Goal: Transaction & Acquisition: Purchase product/service

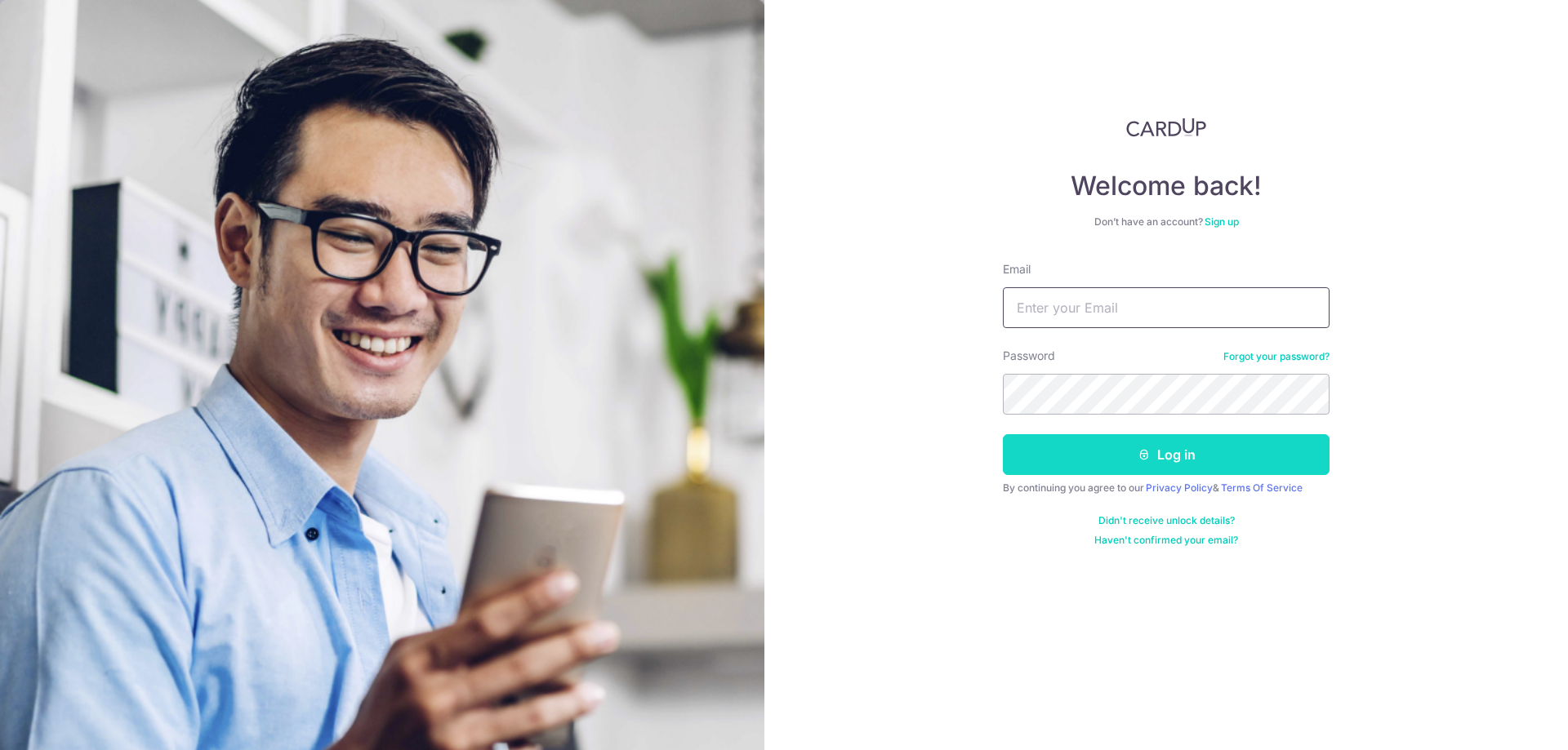
type input "[EMAIL_ADDRESS][DOMAIN_NAME]"
click at [1111, 452] on button "Log in" at bounding box center [1166, 455] width 327 height 41
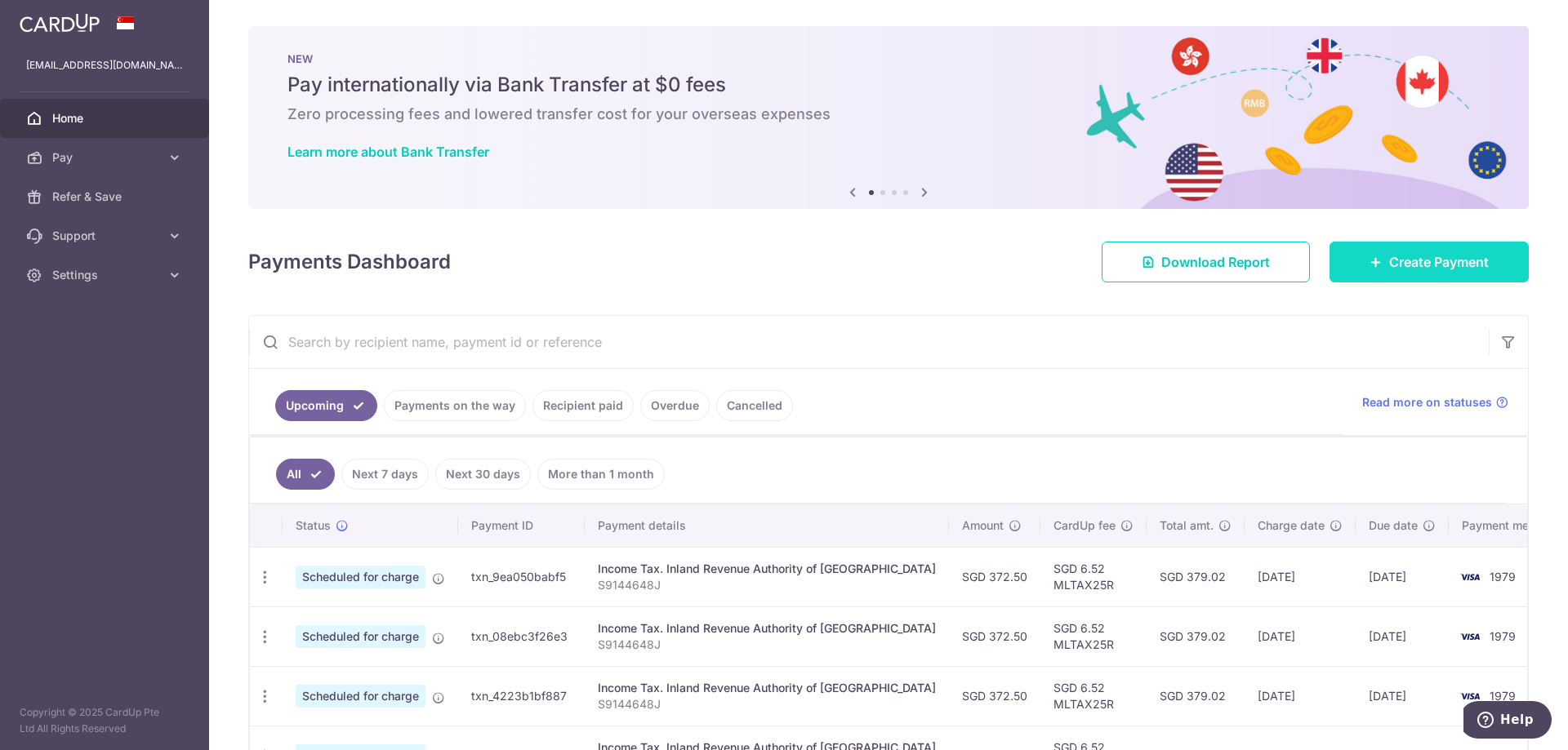
click at [1422, 259] on span "Create Payment" at bounding box center [1439, 262] width 99 height 19
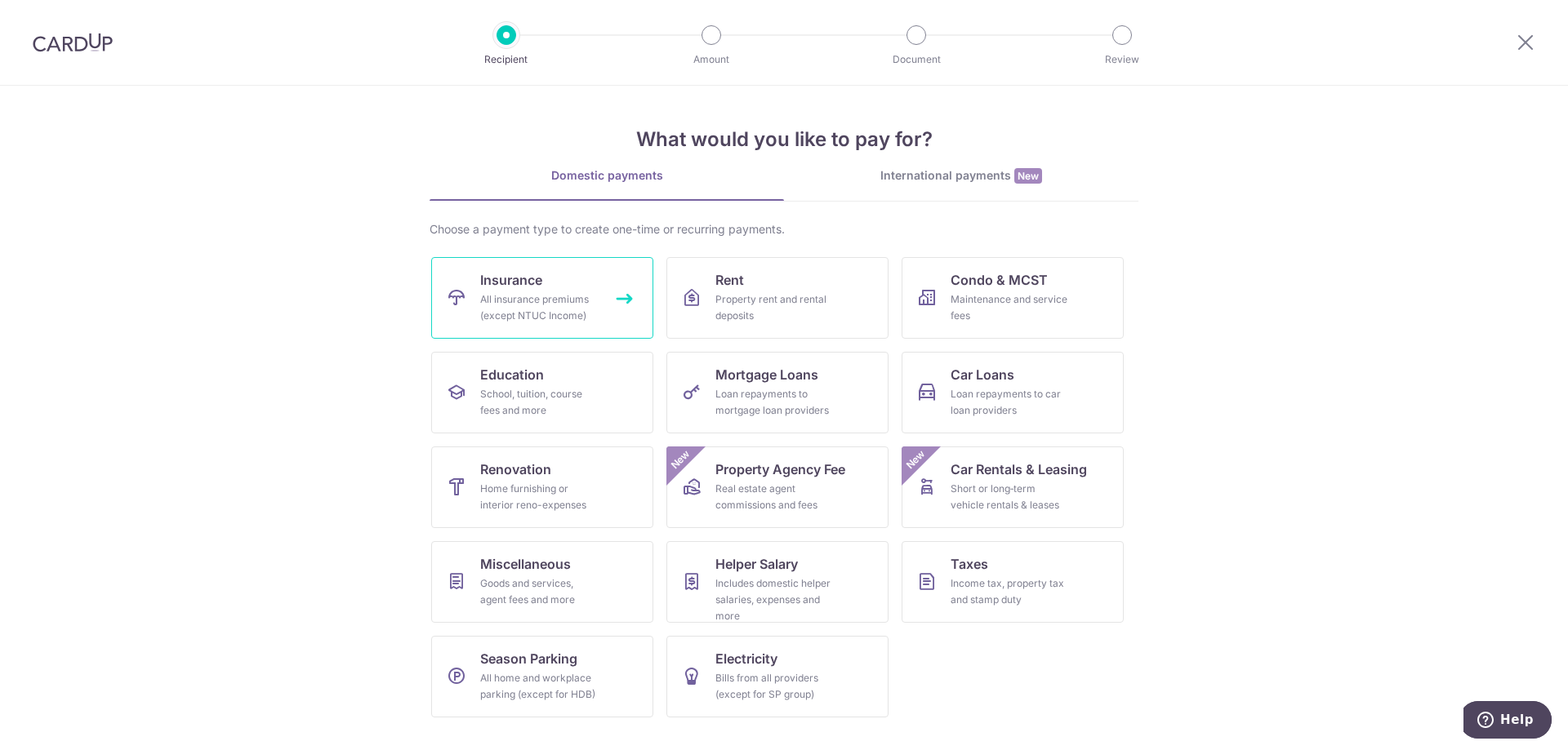
click at [560, 261] on link "Insurance All insurance premiums (except NTUC Income)" at bounding box center [542, 298] width 222 height 81
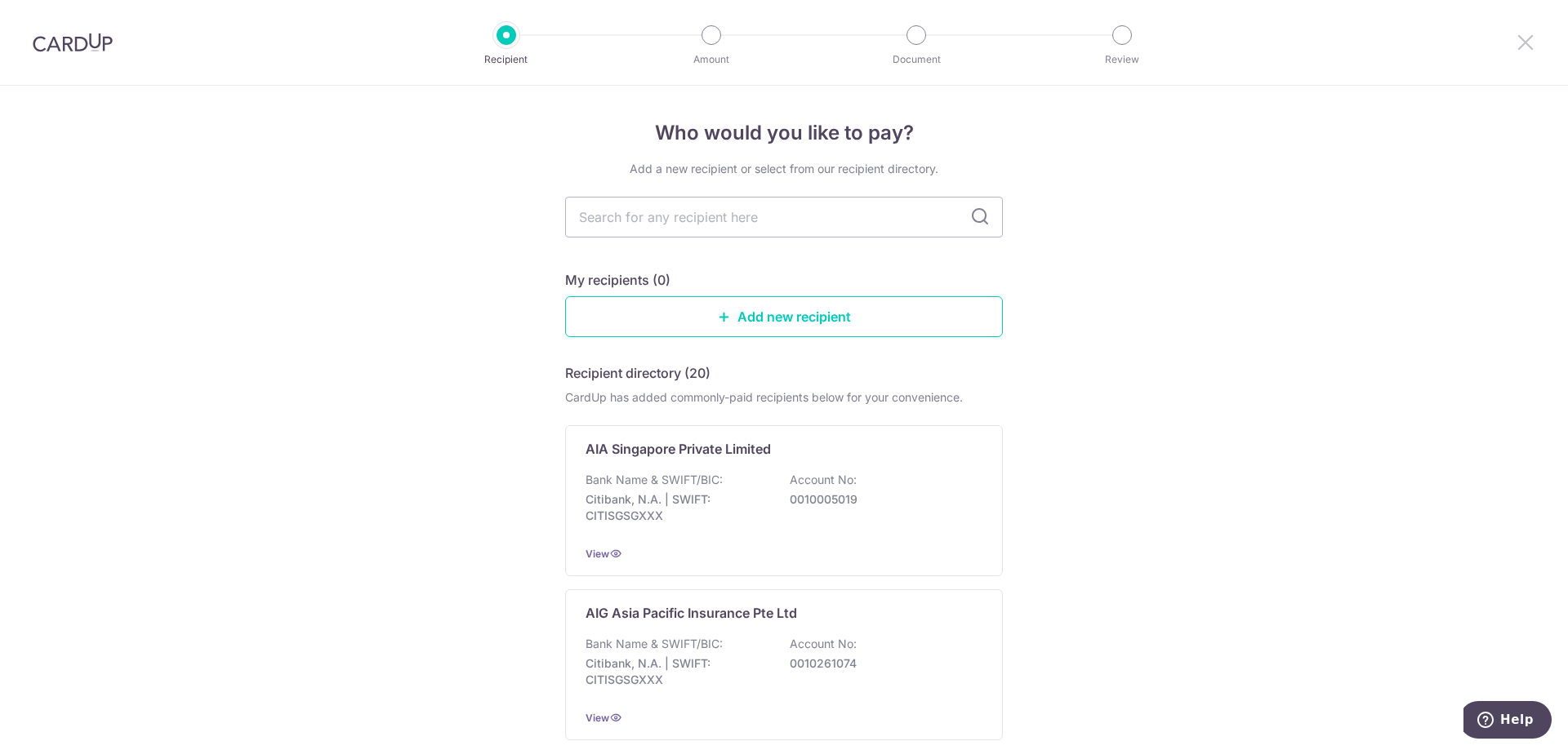
click at [1527, 36] on icon at bounding box center [1525, 42] width 19 height 20
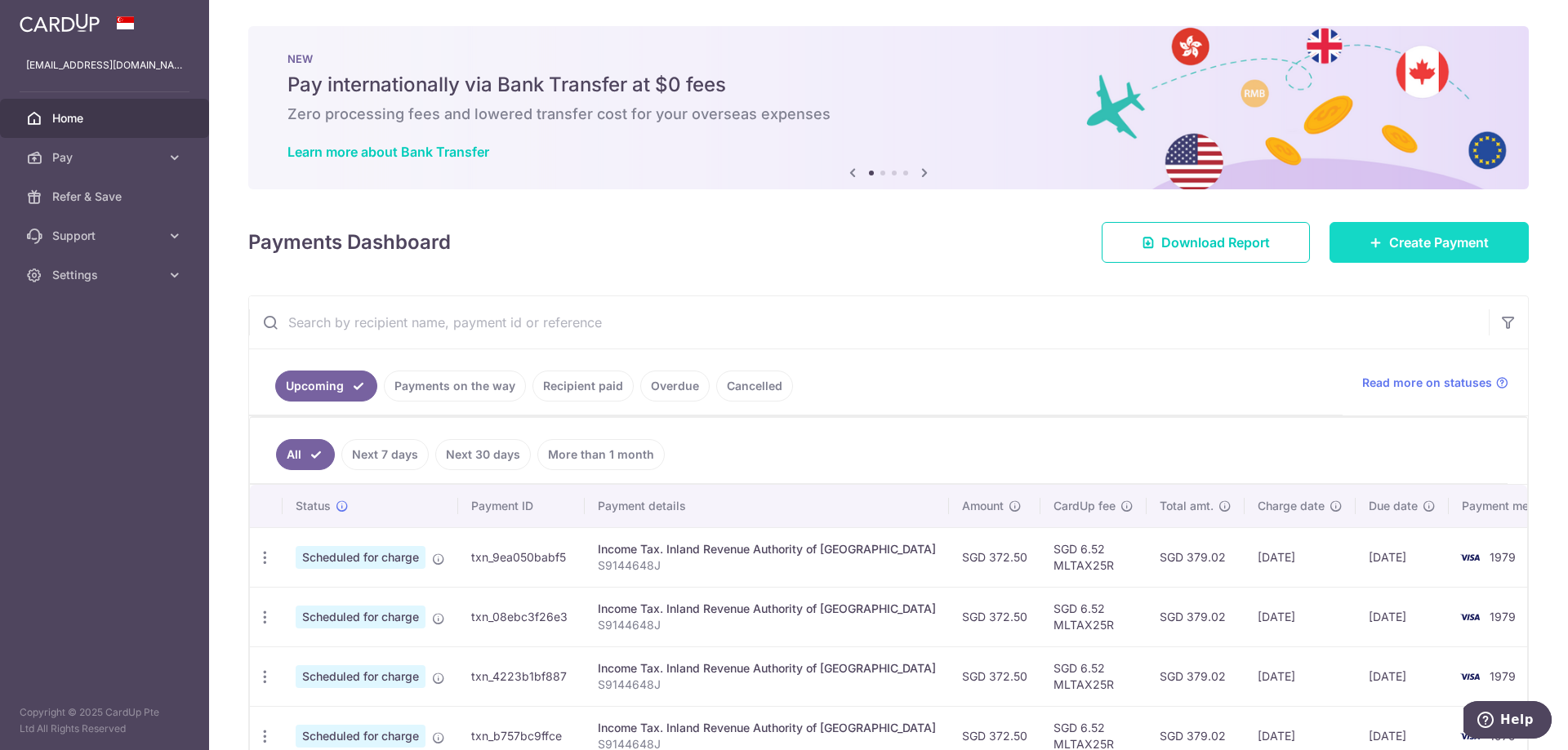
click at [1407, 249] on span "Create Payment" at bounding box center [1439, 243] width 99 height 19
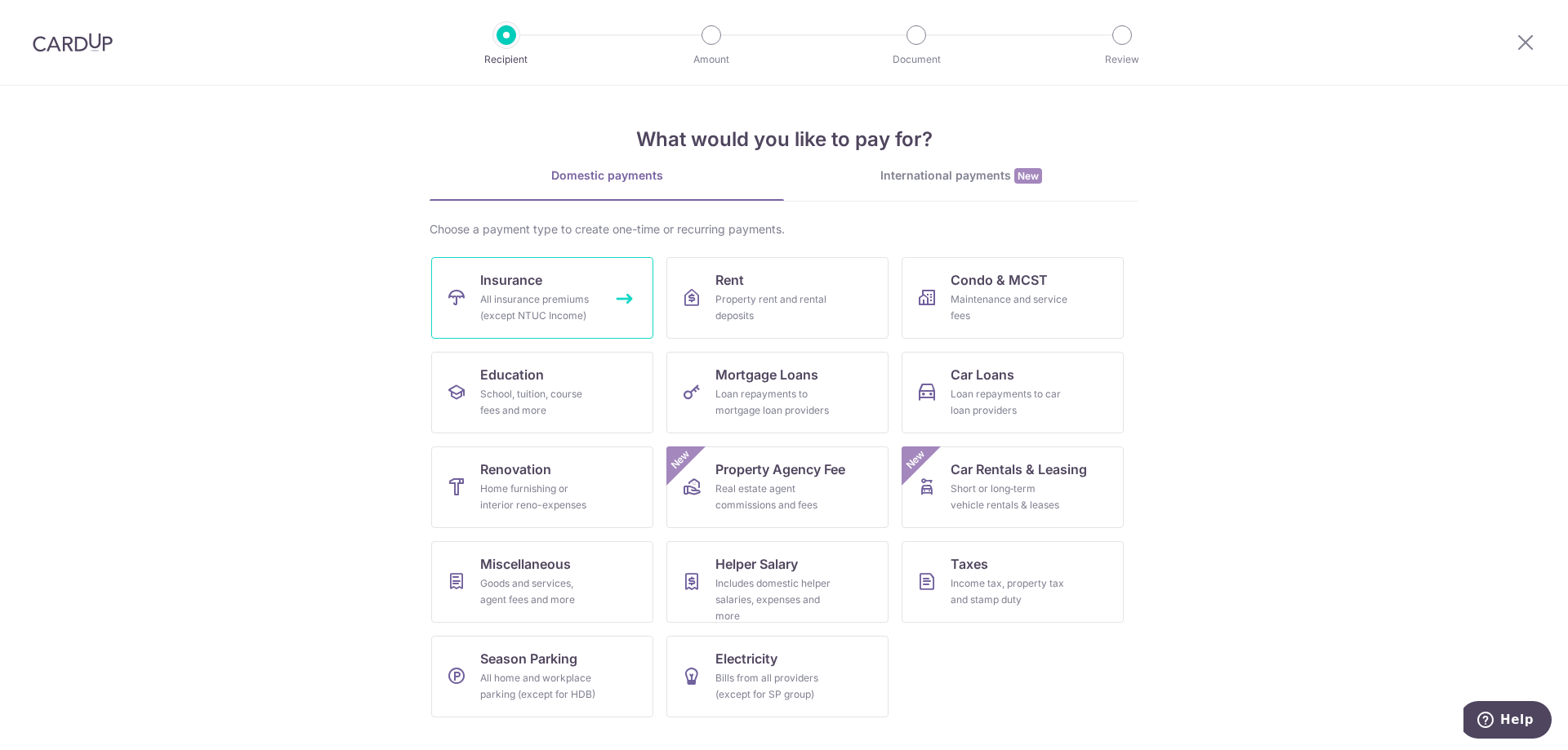
click at [561, 283] on link "Insurance All insurance premiums (except NTUC Income)" at bounding box center [542, 298] width 222 height 81
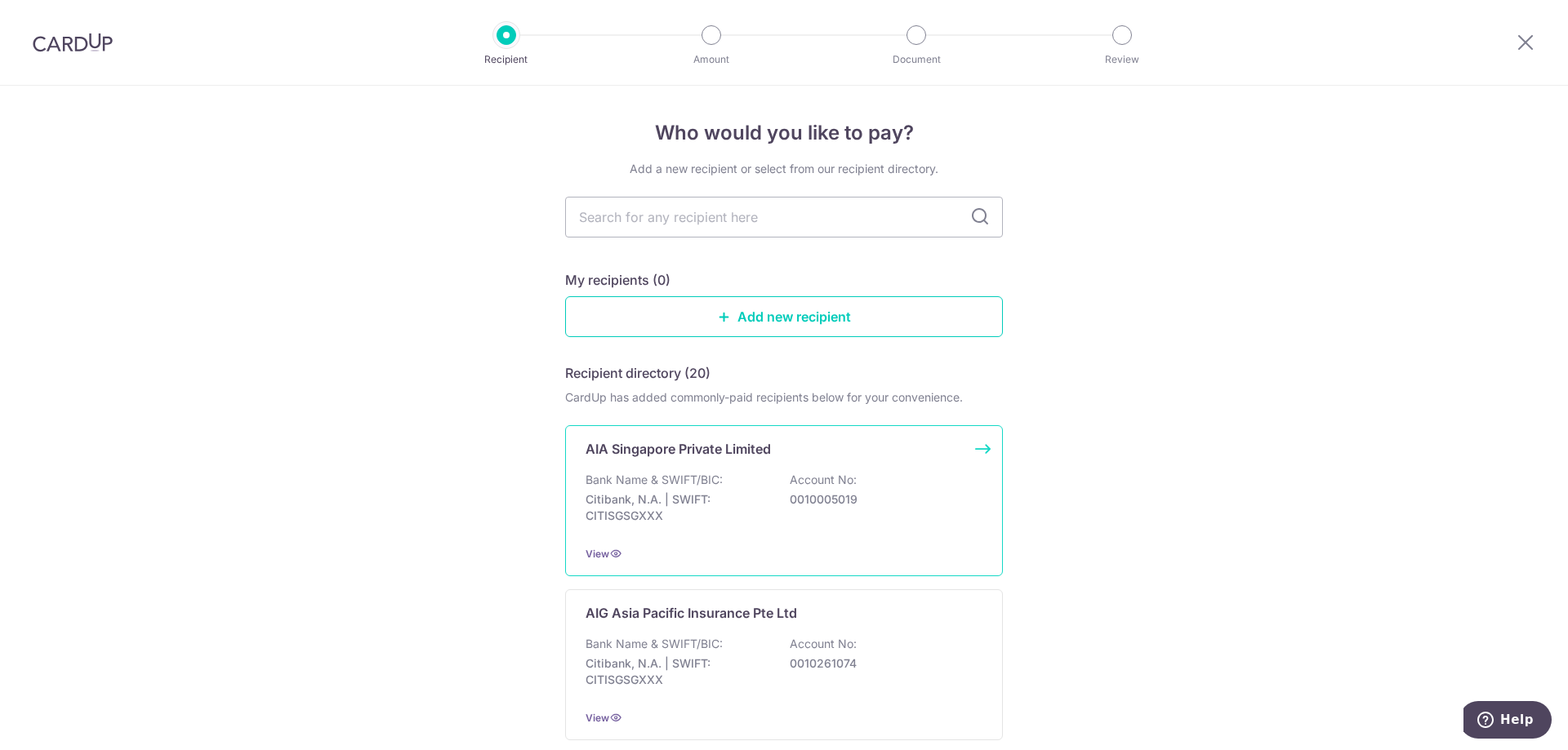
click at [684, 448] on p "AIA Singapore Private Limited" at bounding box center [678, 449] width 185 height 19
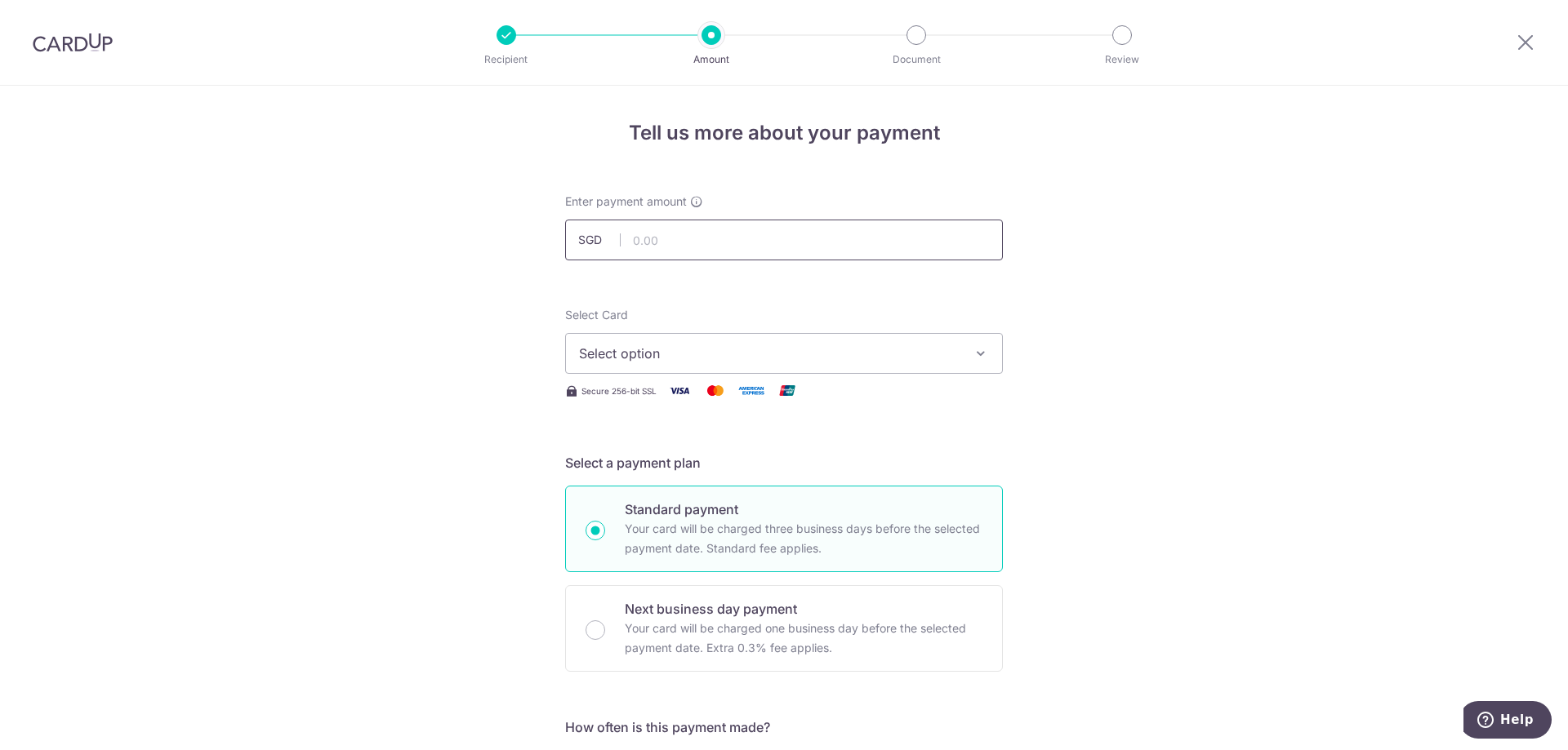
click at [768, 242] on input "text" at bounding box center [784, 240] width 438 height 41
type input "1,350.24"
click at [768, 357] on span "Select option" at bounding box center [770, 353] width 381 height 19
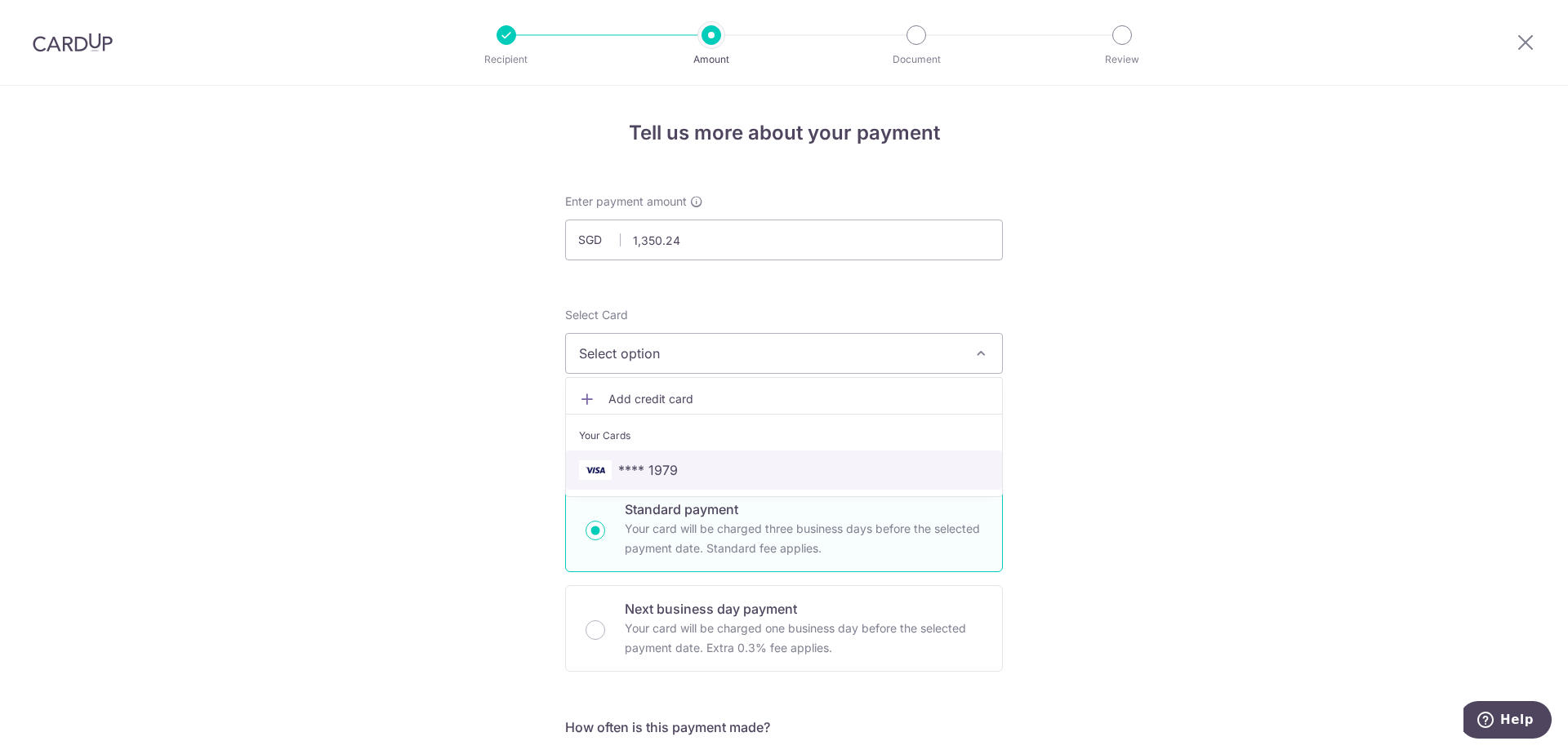
click at [686, 470] on span "**** 1979" at bounding box center [784, 470] width 410 height 19
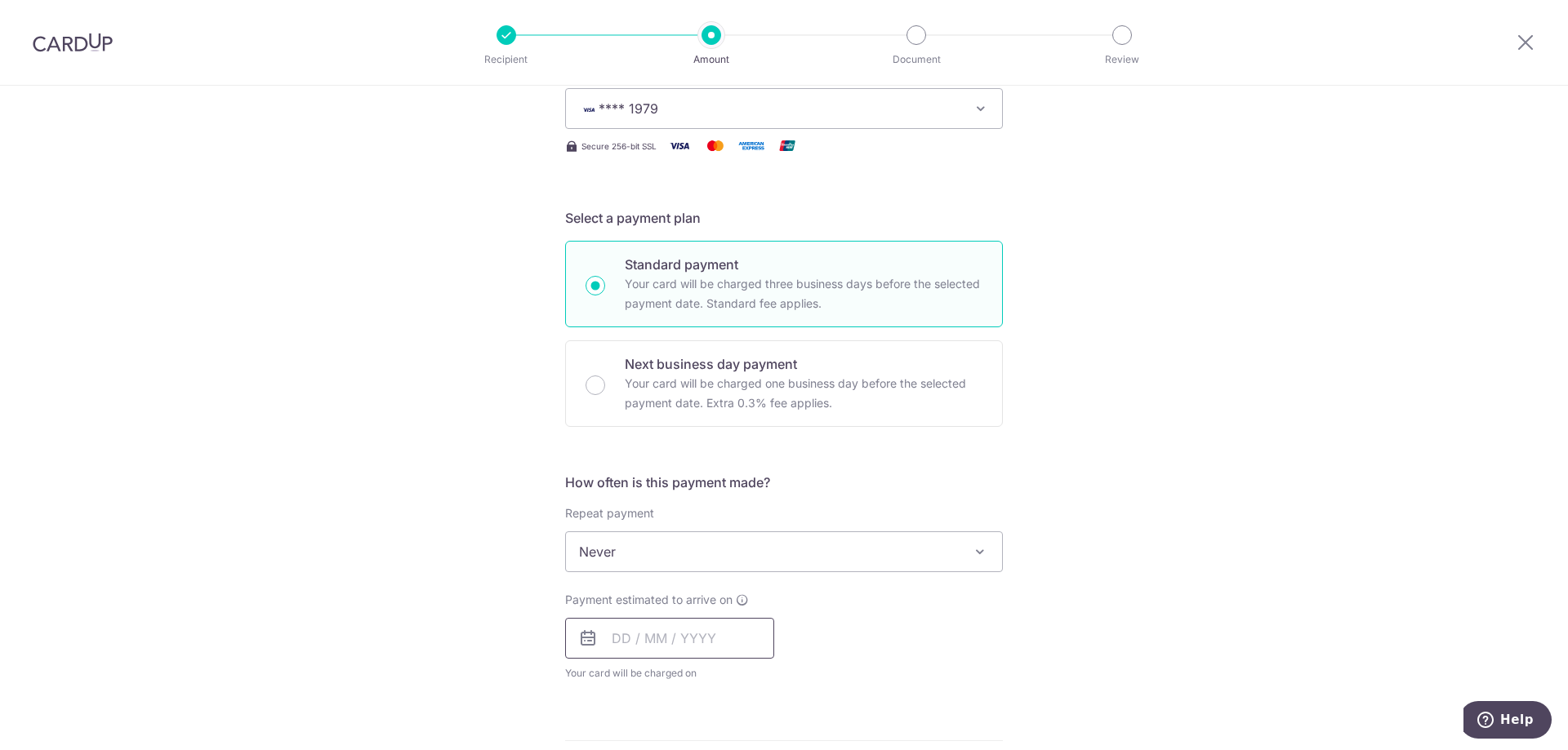
scroll to position [408, 0]
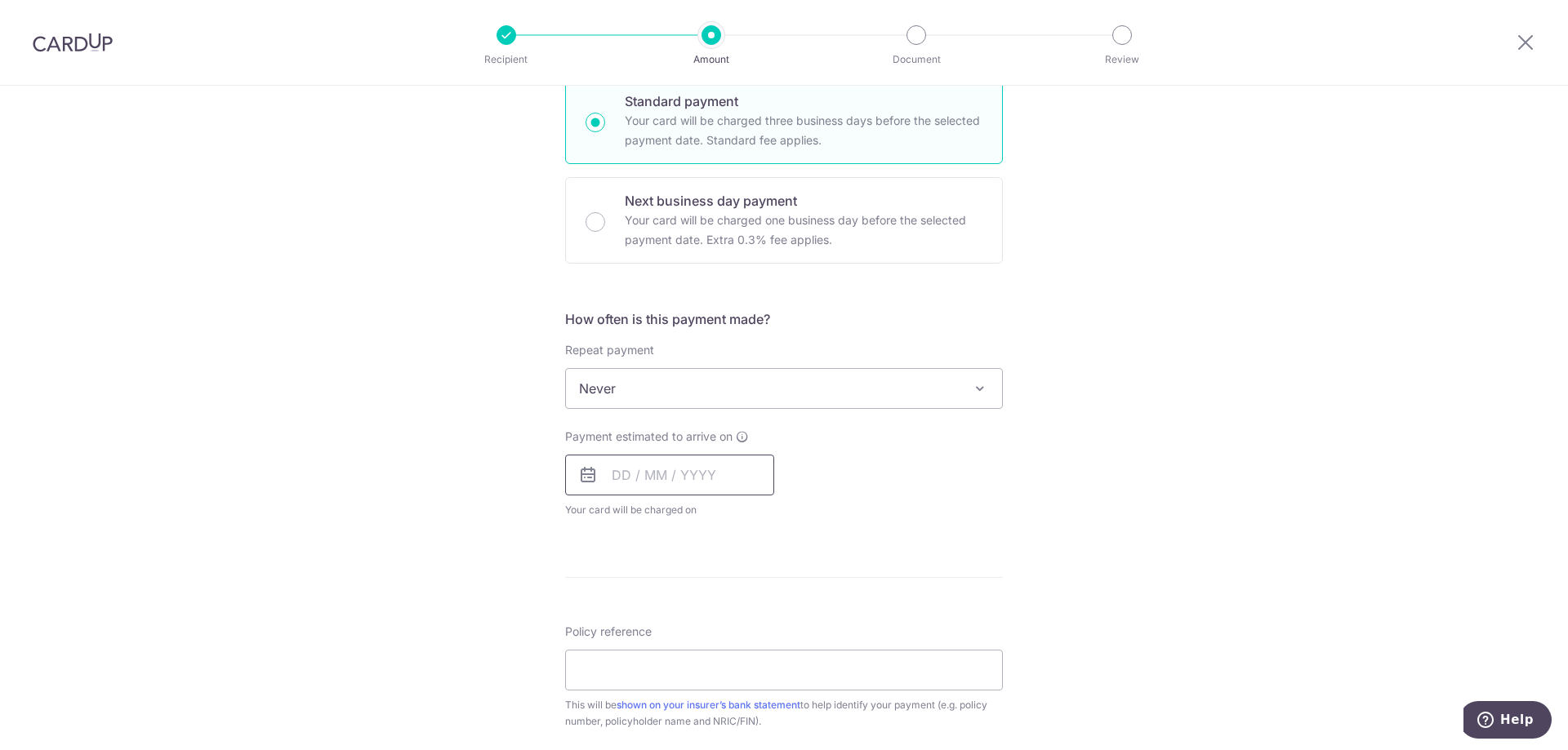
click at [619, 476] on input "text" at bounding box center [670, 476] width 209 height 41
click at [906, 480] on div "Payment estimated to arrive on Prev Next Sep Oct Nov Dec 2025 2026 2027 2028 20…" at bounding box center [784, 473] width 457 height 89
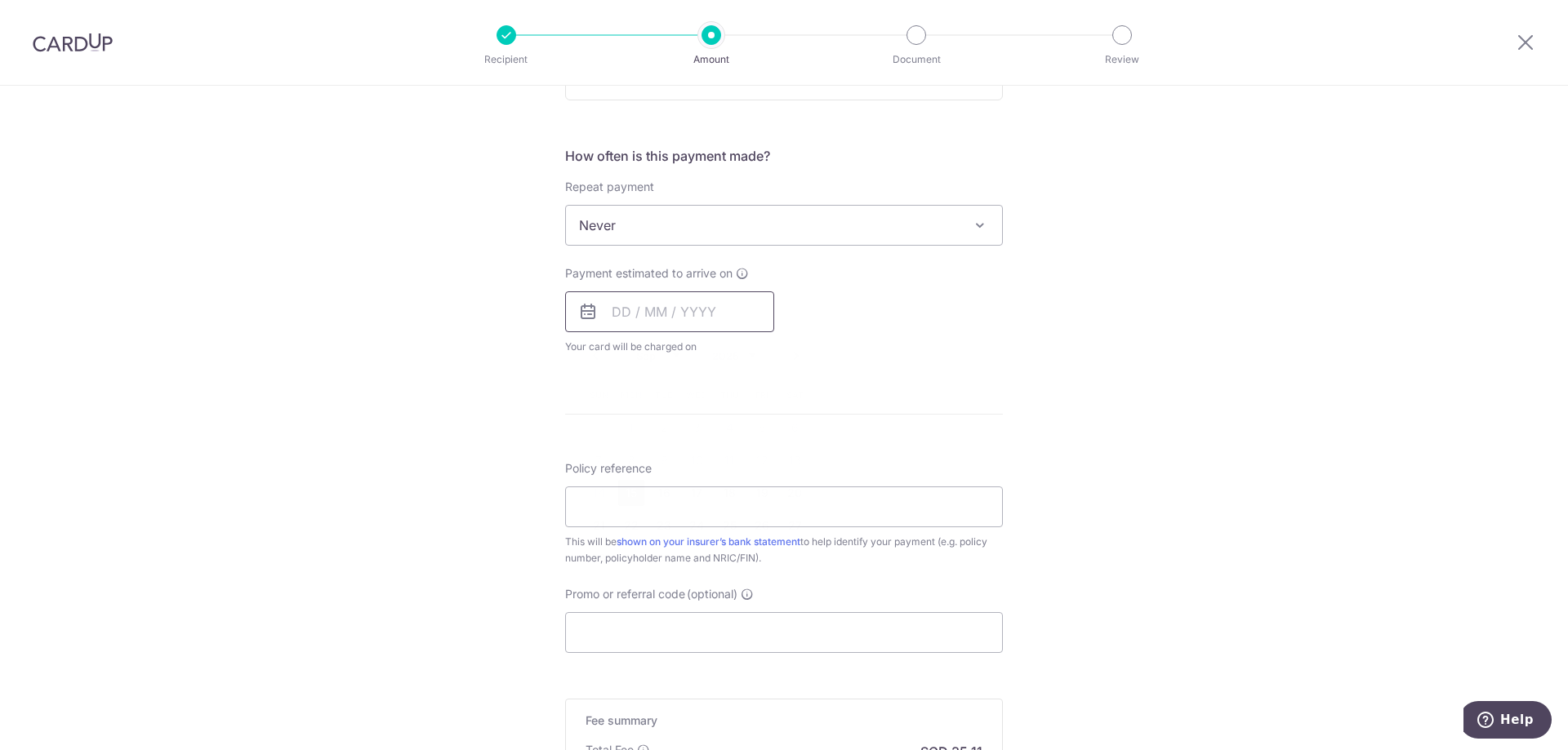
click at [617, 313] on input "text" at bounding box center [670, 312] width 209 height 41
click at [749, 529] on link "26" at bounding box center [762, 526] width 27 height 27
type input "[DATE]"
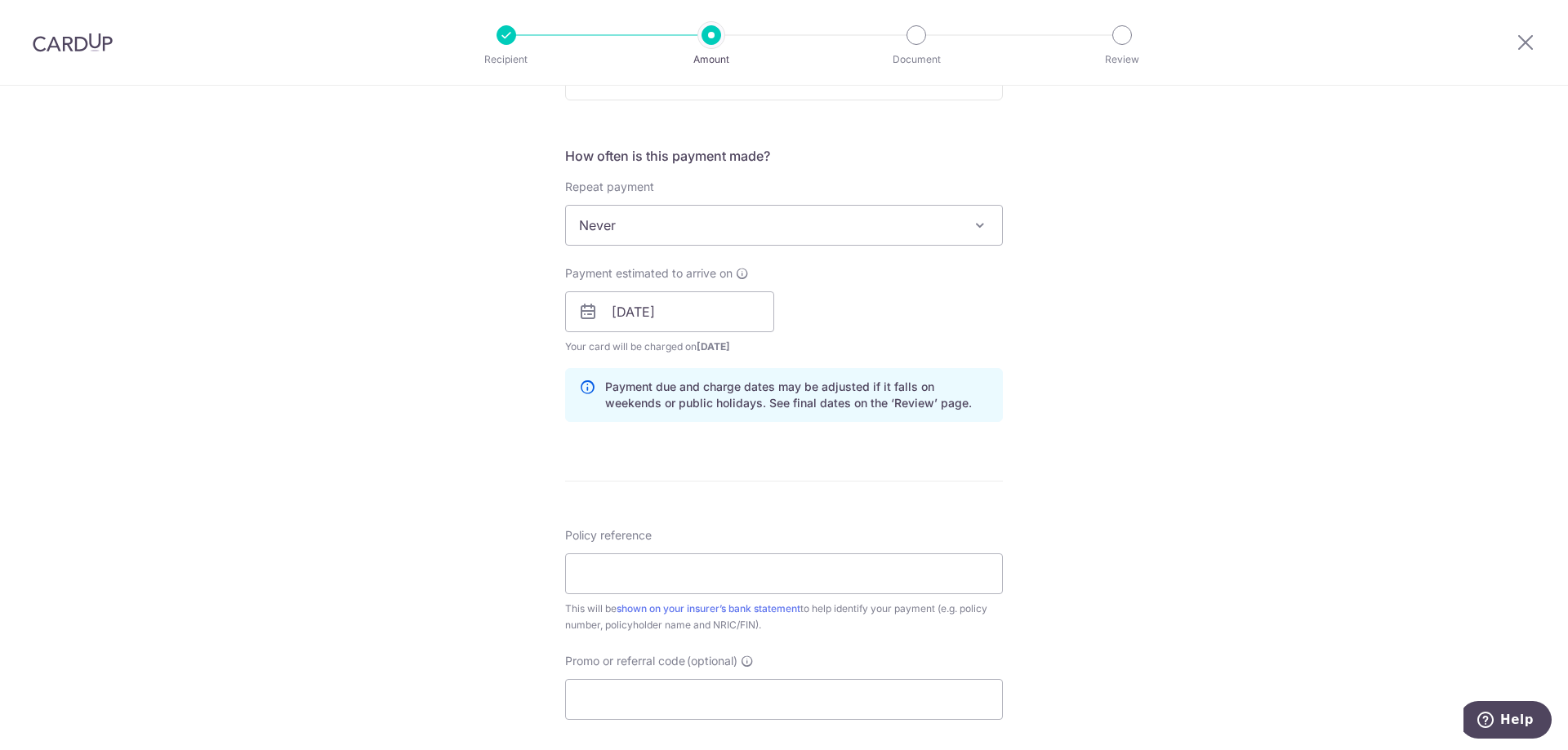
click at [931, 326] on div "Payment estimated to arrive on 26/09/2025 Prev Next Sep Oct Nov Dec 2025 2026 2…" at bounding box center [784, 310] width 457 height 89
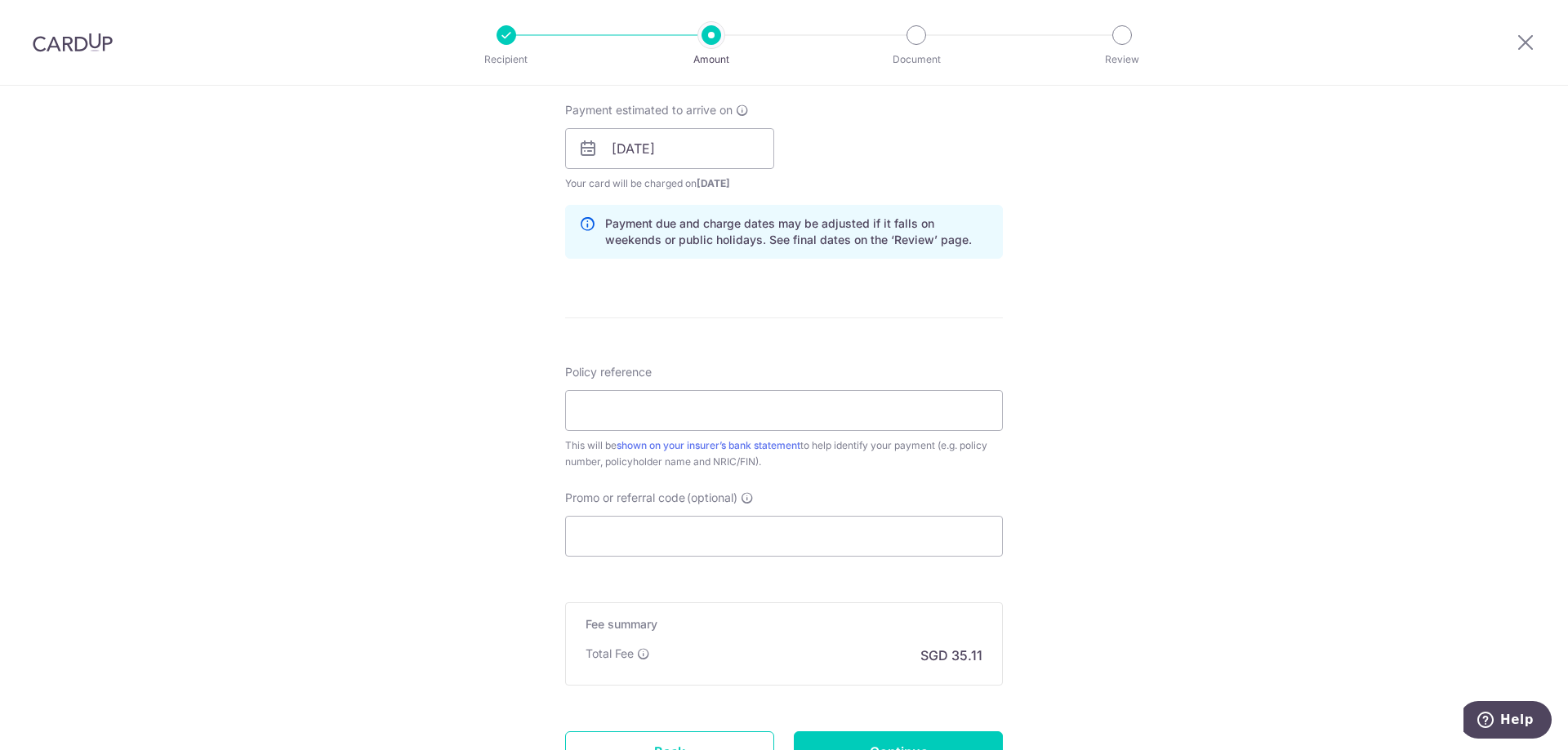
scroll to position [816, 0]
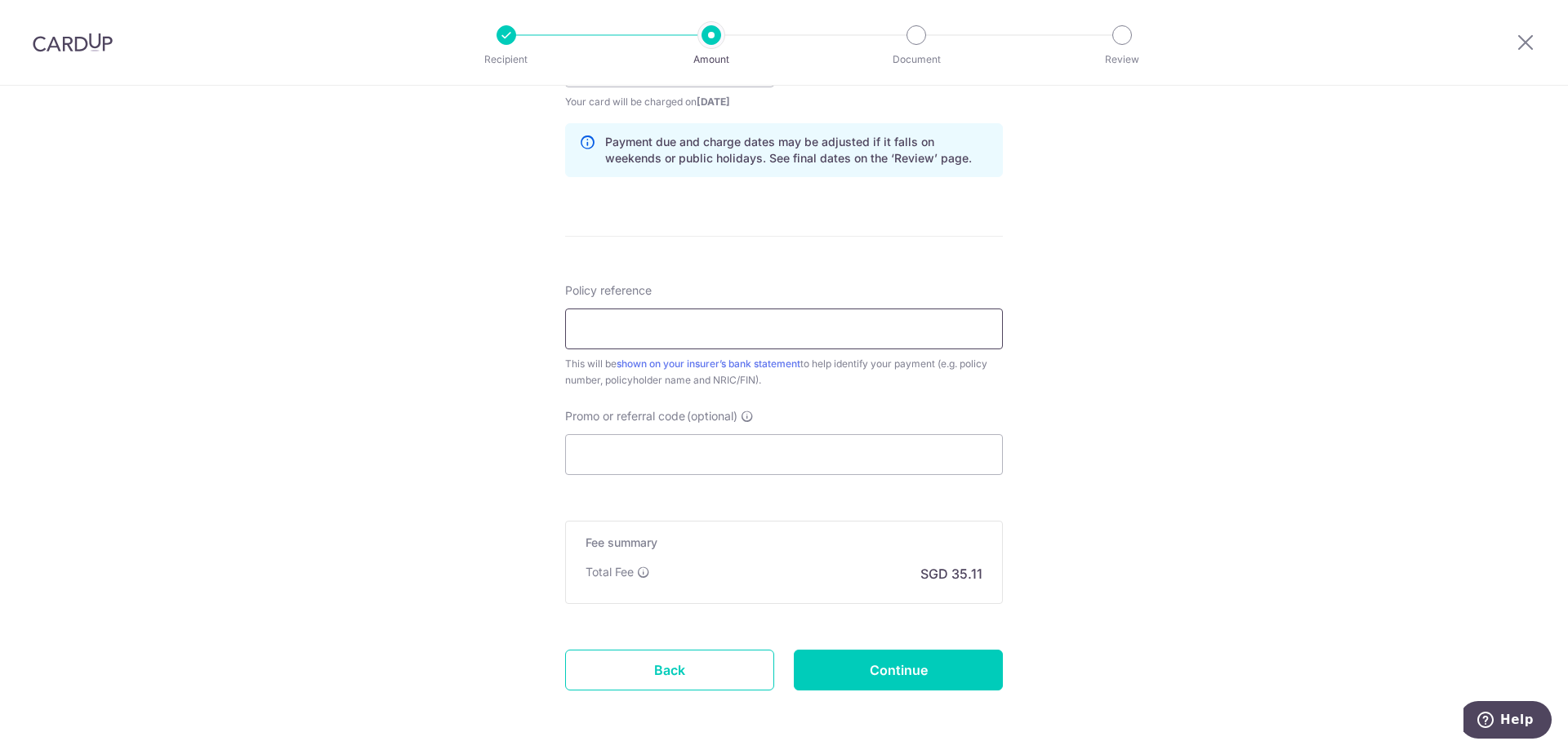
click at [702, 321] on input "Policy reference" at bounding box center [784, 329] width 438 height 41
type input "L547931247 CHONG CHIN GEE S9144648J"
click at [756, 246] on form "Enter payment amount SGD 1,350.24 1350.24 Select Card **** 1979 Add credit card…" at bounding box center [784, 57] width 438 height 1359
click at [699, 461] on input "Promo or referral code (optional)" at bounding box center [784, 455] width 438 height 41
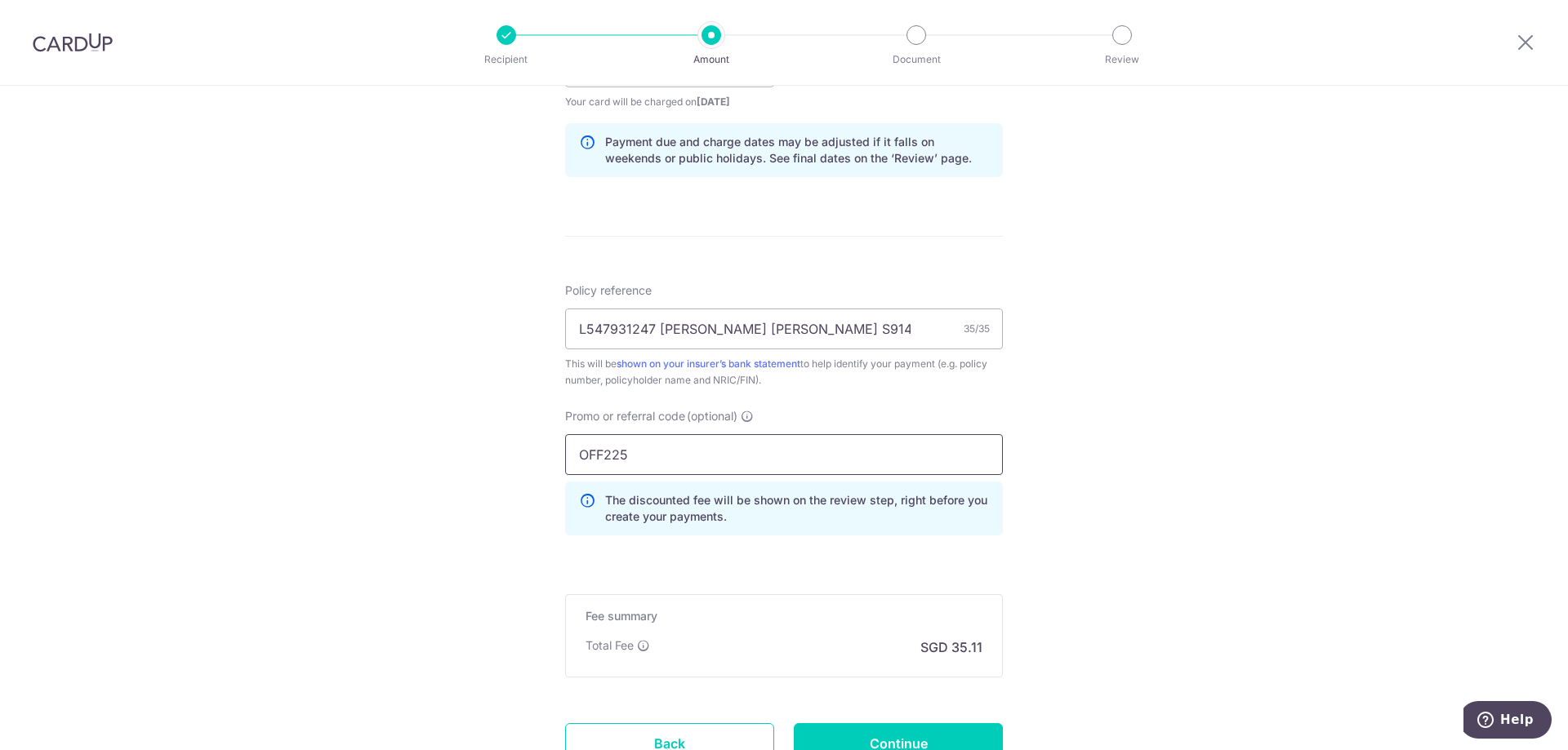
scroll to position [953, 0]
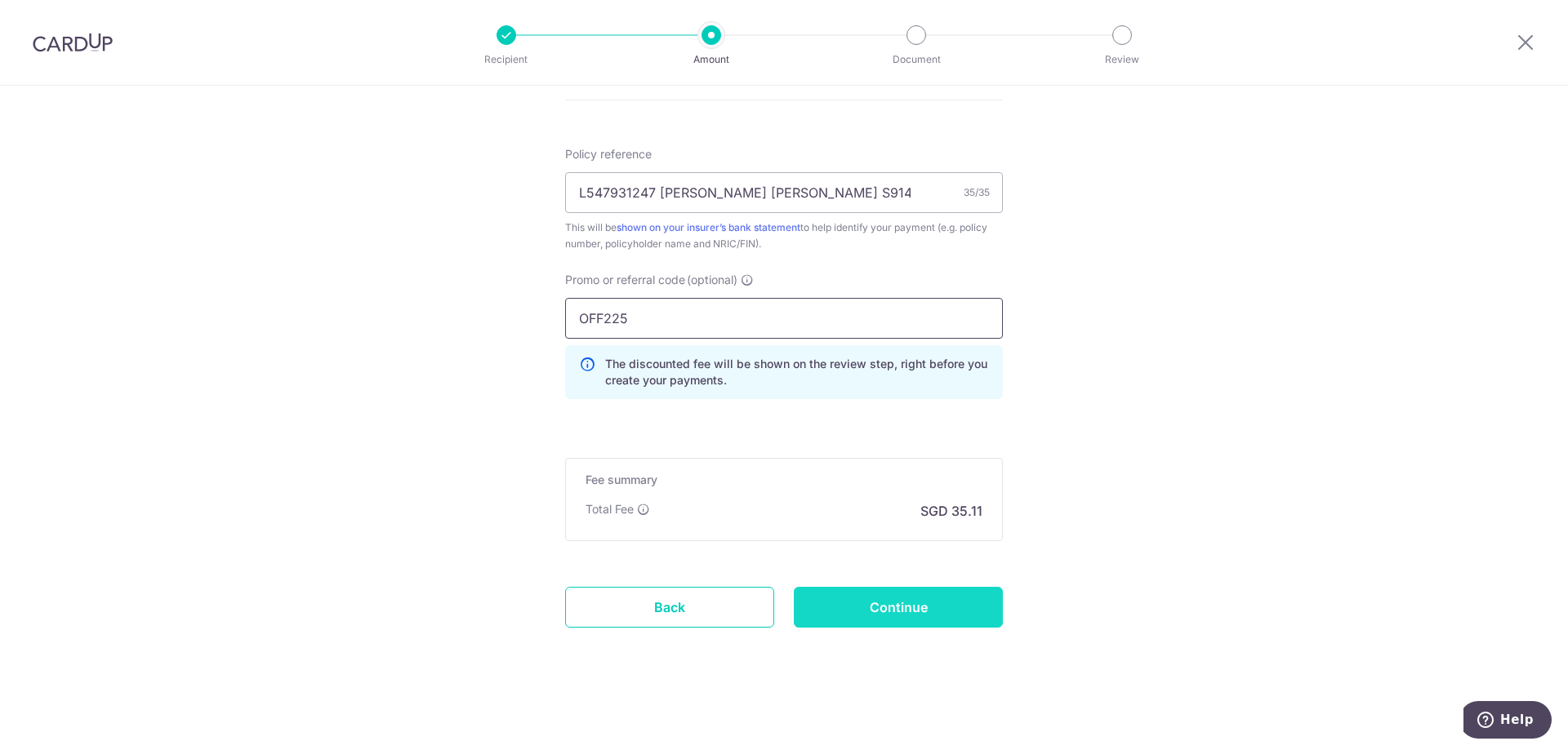
type input "OFF225"
click at [856, 611] on input "Continue" at bounding box center [898, 607] width 209 height 41
type input "Create Schedule"
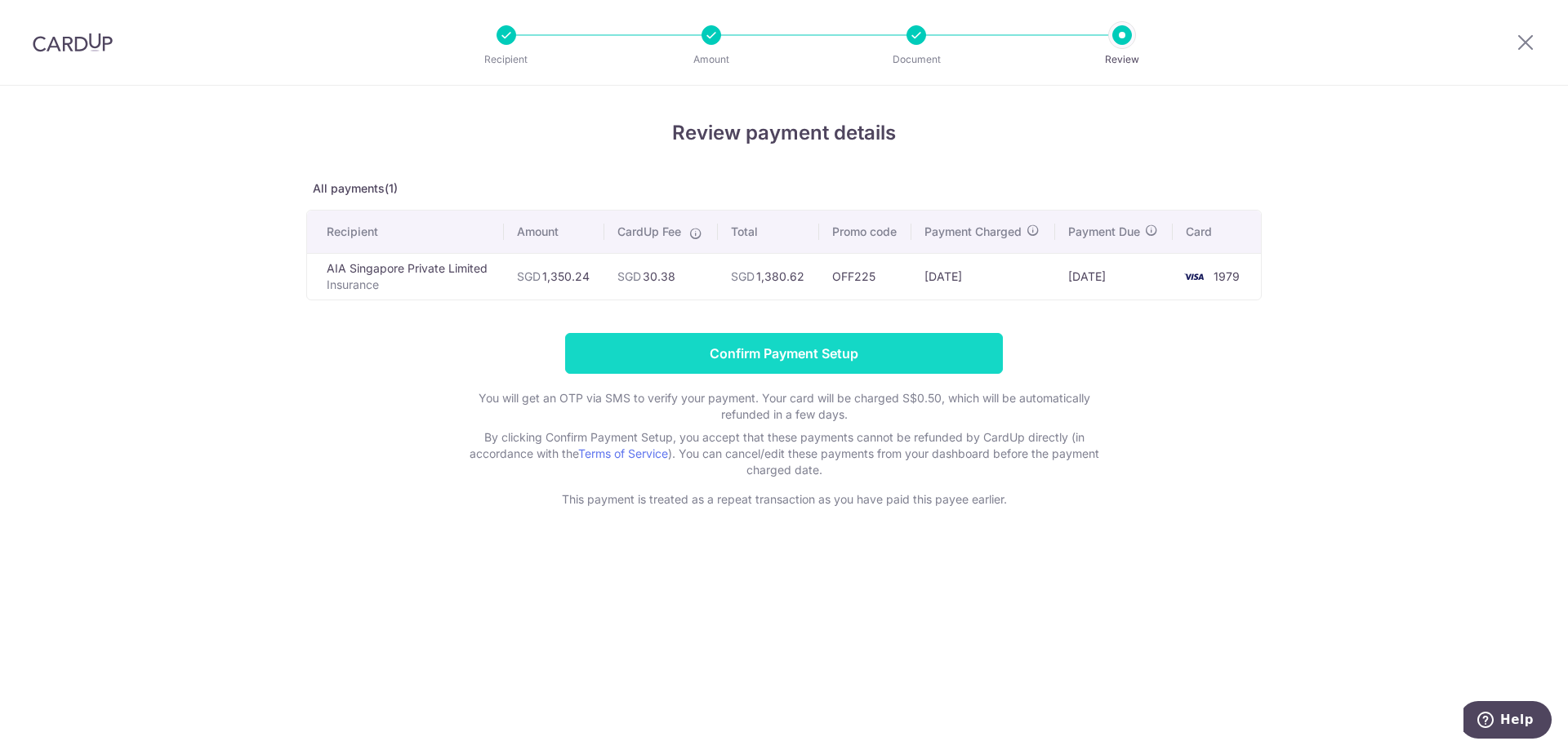
click at [812, 360] on input "Confirm Payment Setup" at bounding box center [784, 353] width 438 height 41
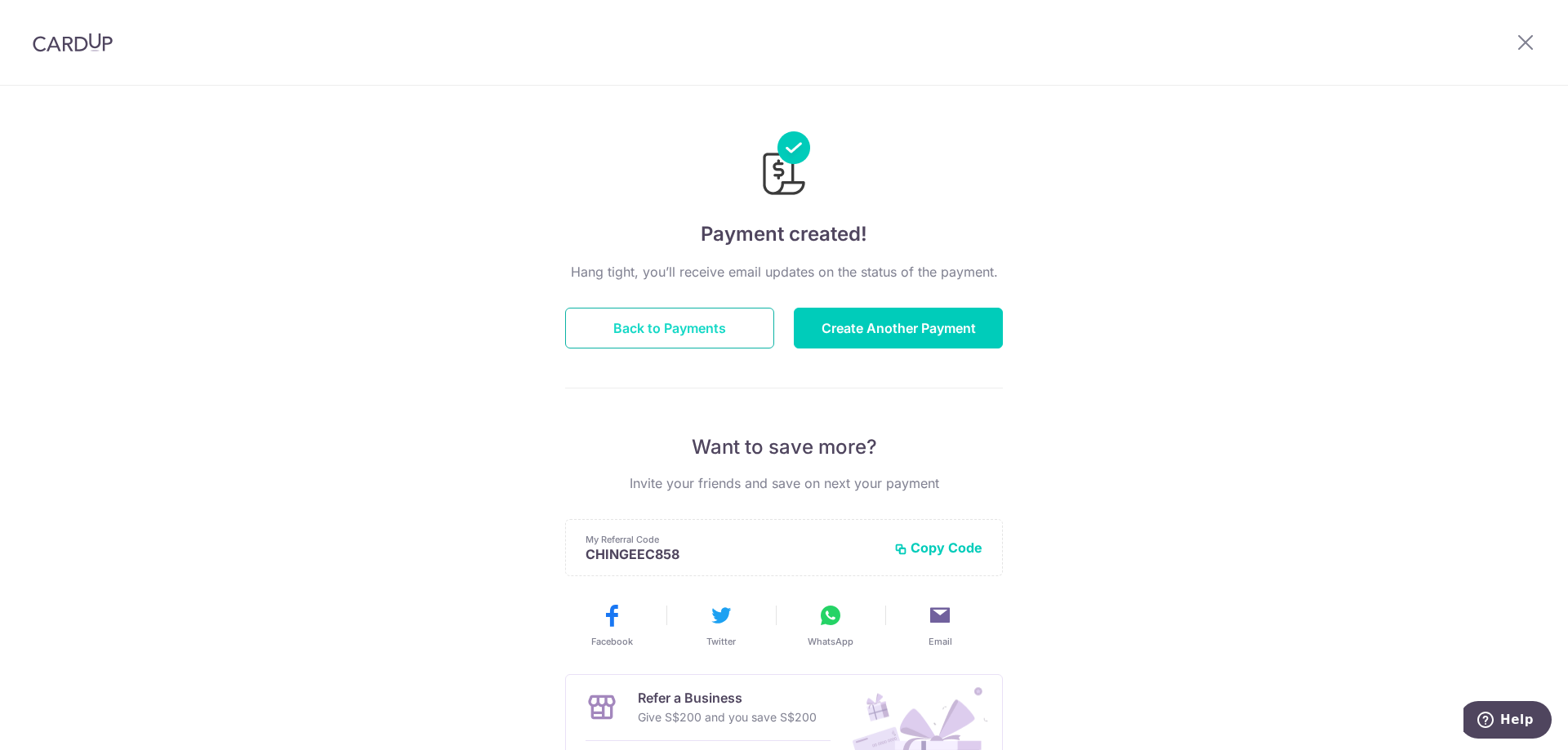
click at [716, 323] on button "Back to Payments" at bounding box center [670, 329] width 209 height 41
